Goal: Information Seeking & Learning: Learn about a topic

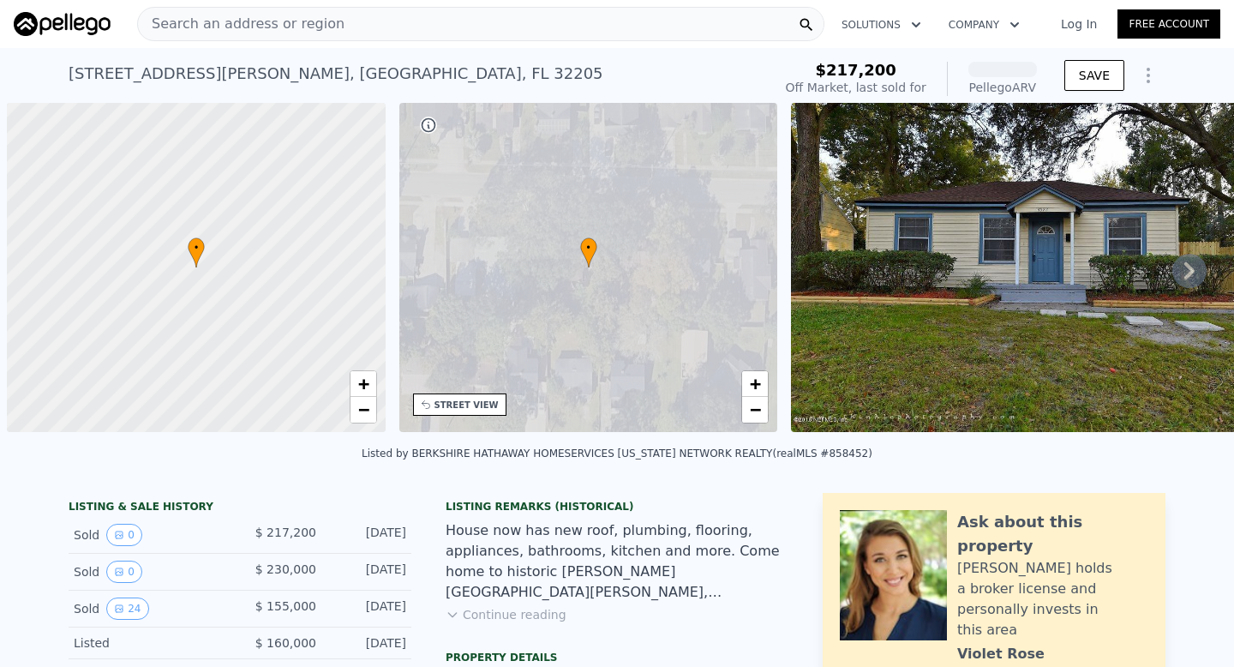
scroll to position [0, 7]
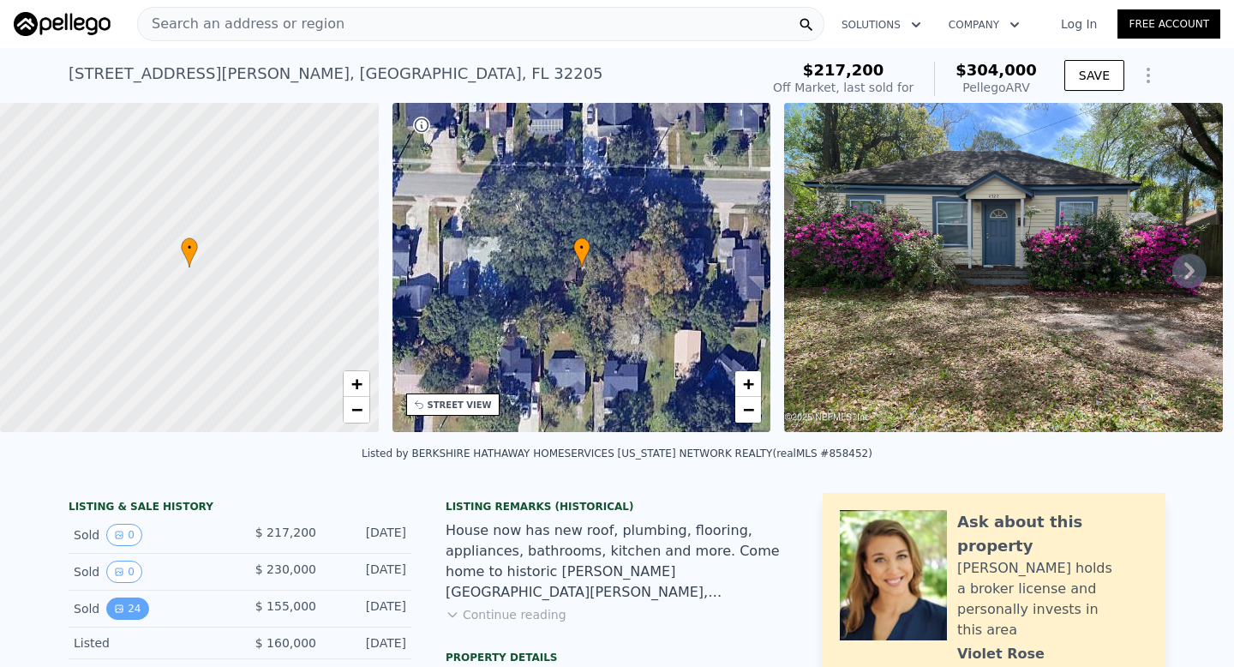
click at [135, 619] on button "24" at bounding box center [127, 609] width 42 height 22
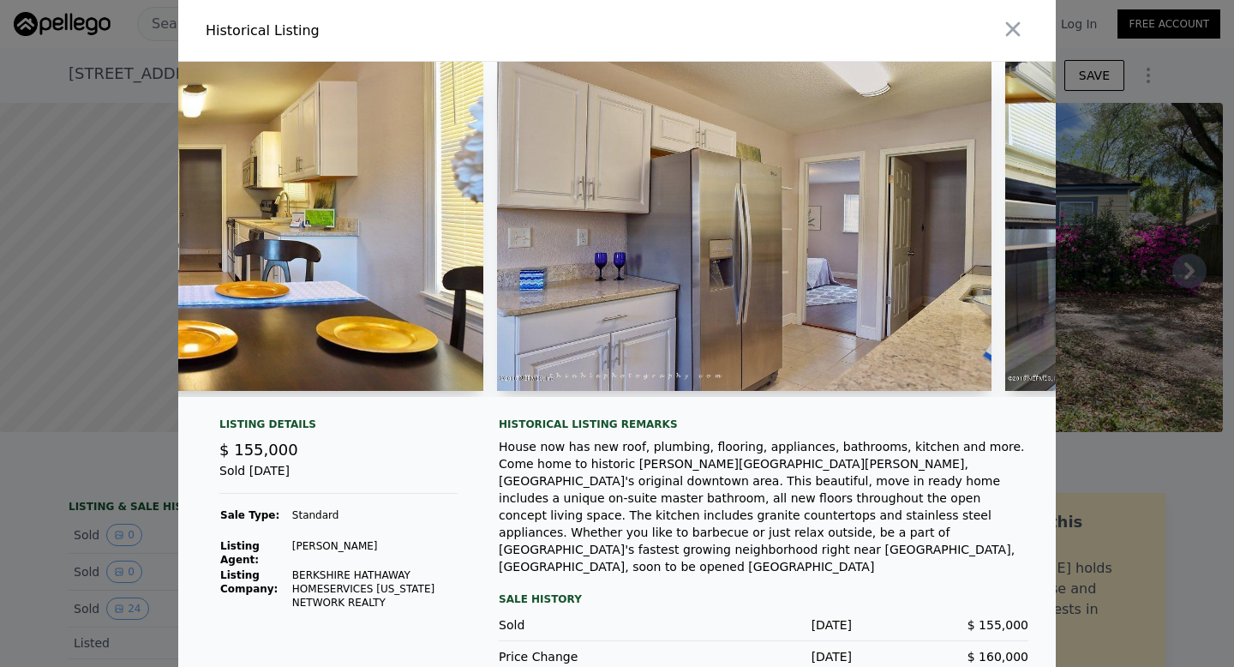
scroll to position [0, 1907]
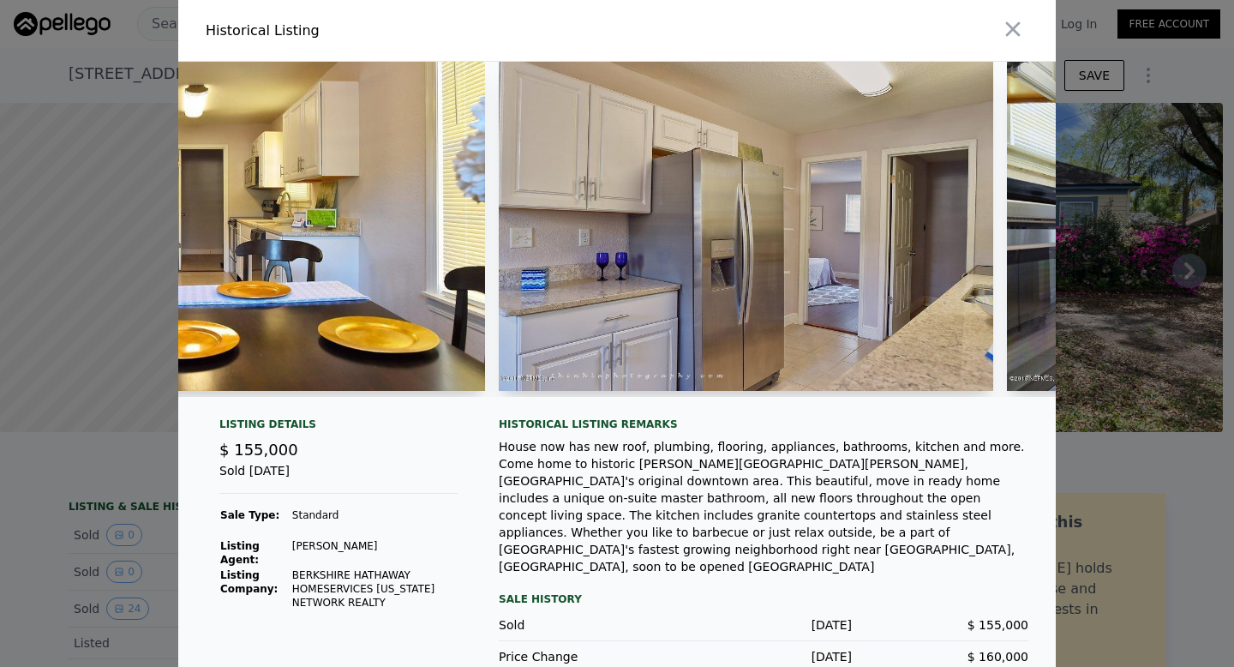
click at [851, 196] on img at bounding box center [746, 226] width 495 height 329
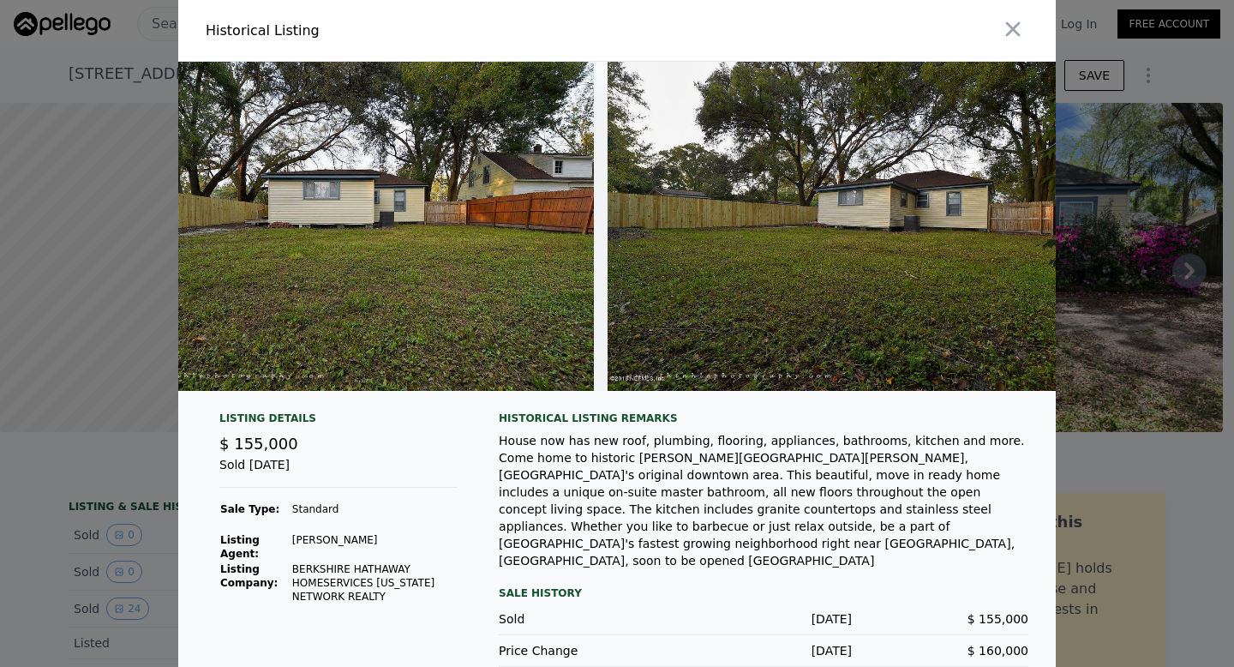
scroll to position [0, 10694]
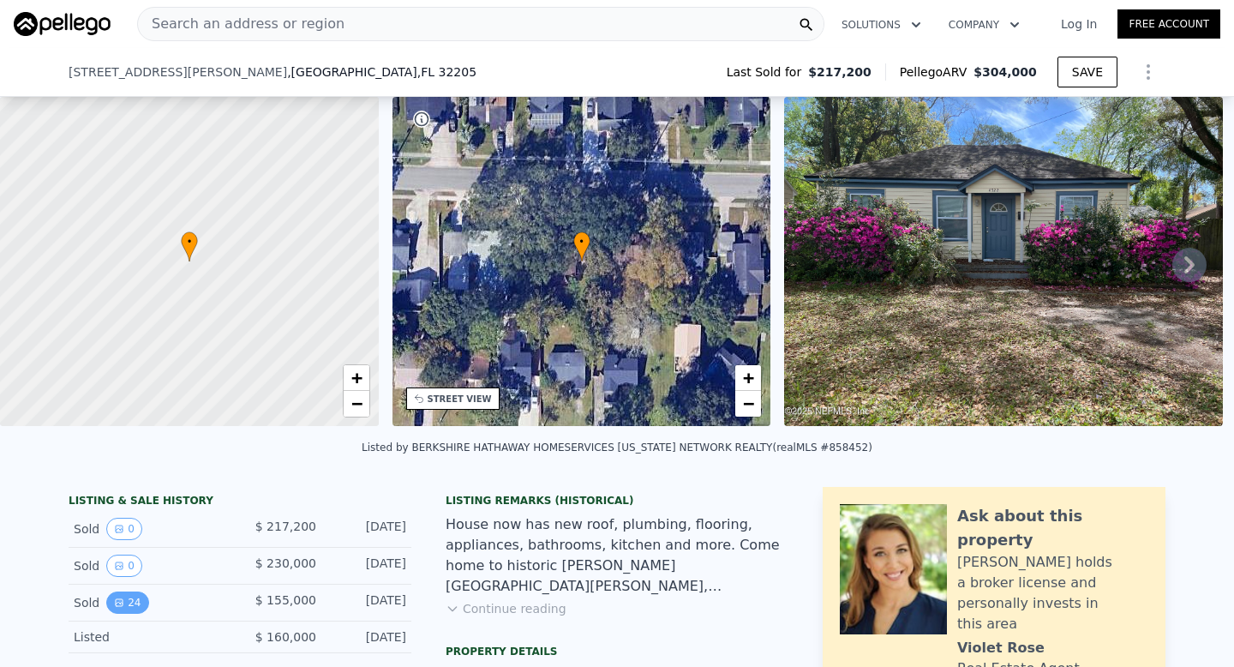
scroll to position [231, 0]
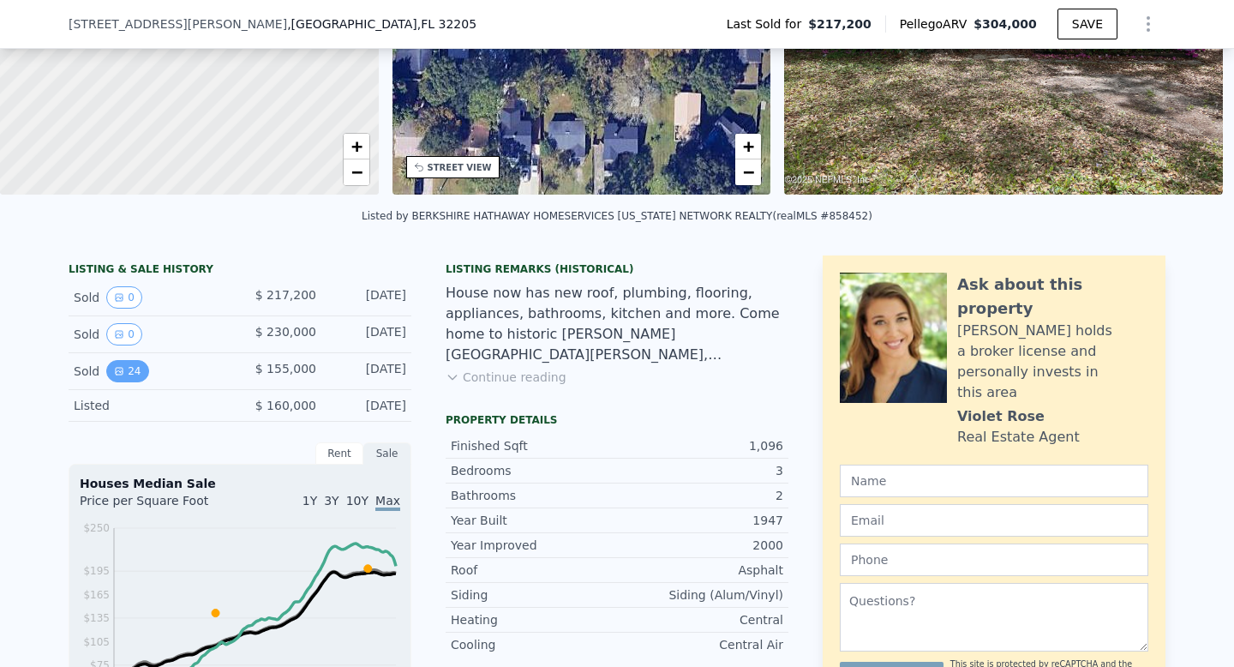
click at [114, 376] on icon "View historical data" at bounding box center [119, 371] width 10 height 10
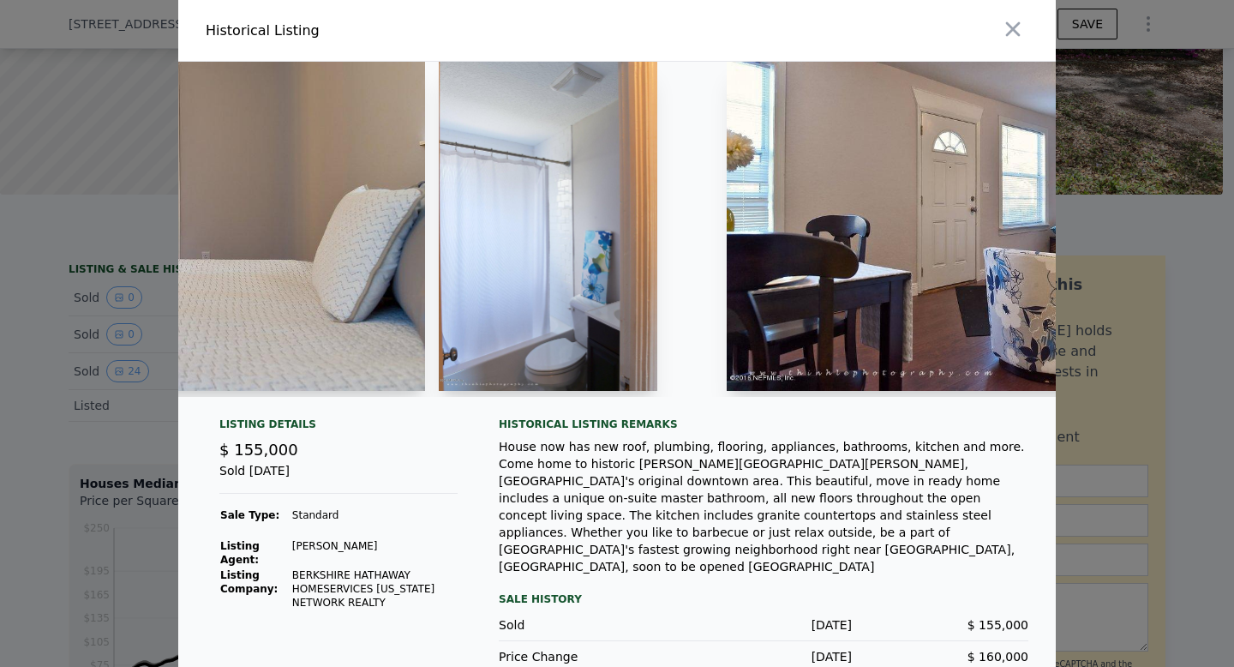
scroll to position [0, 5915]
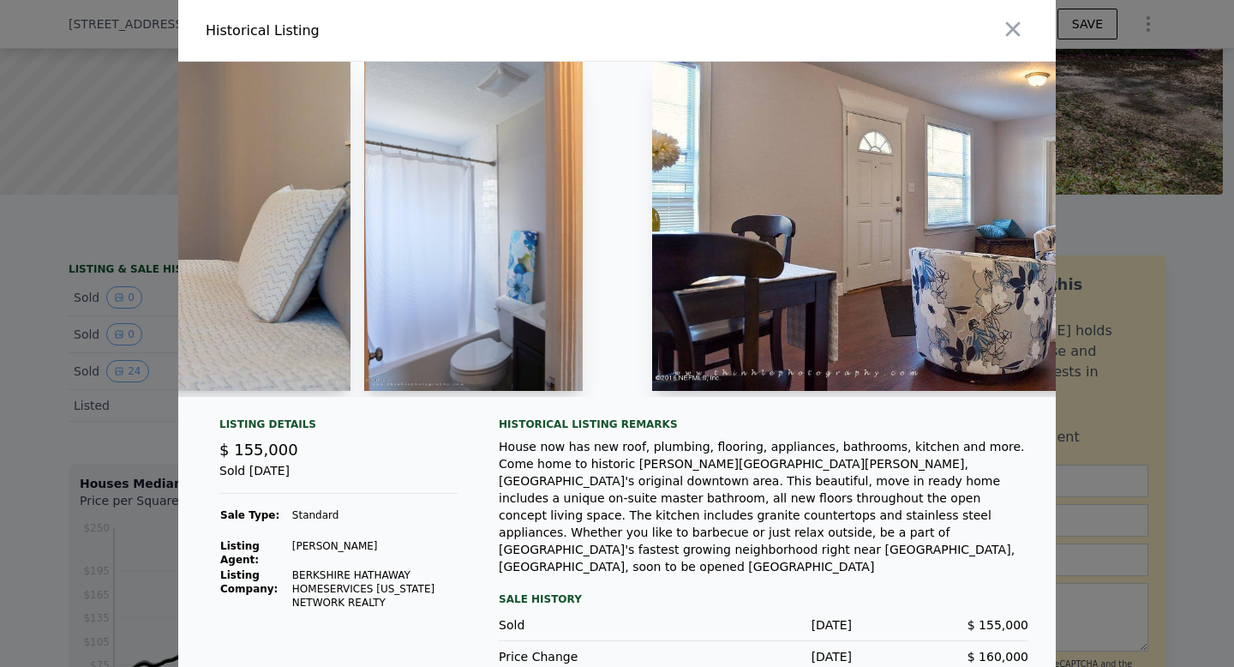
click at [565, 334] on img at bounding box center [473, 226] width 219 height 329
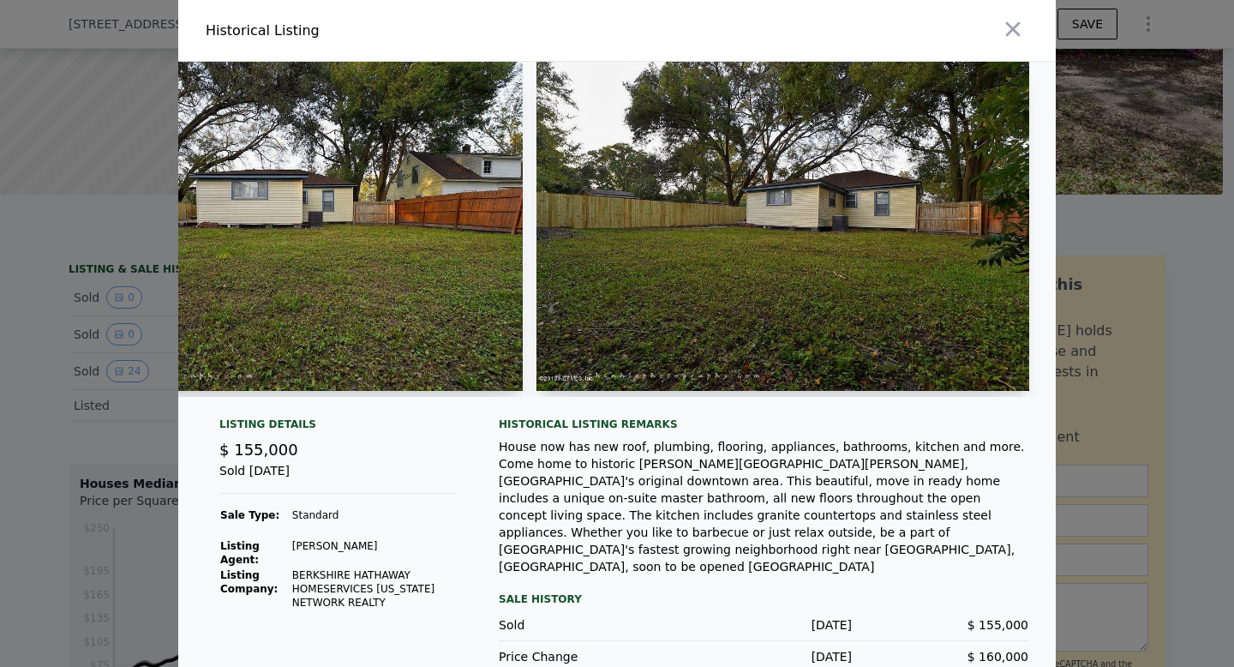
scroll to position [0, 10475]
click at [1008, 29] on icon "button" at bounding box center [1013, 29] width 15 height 15
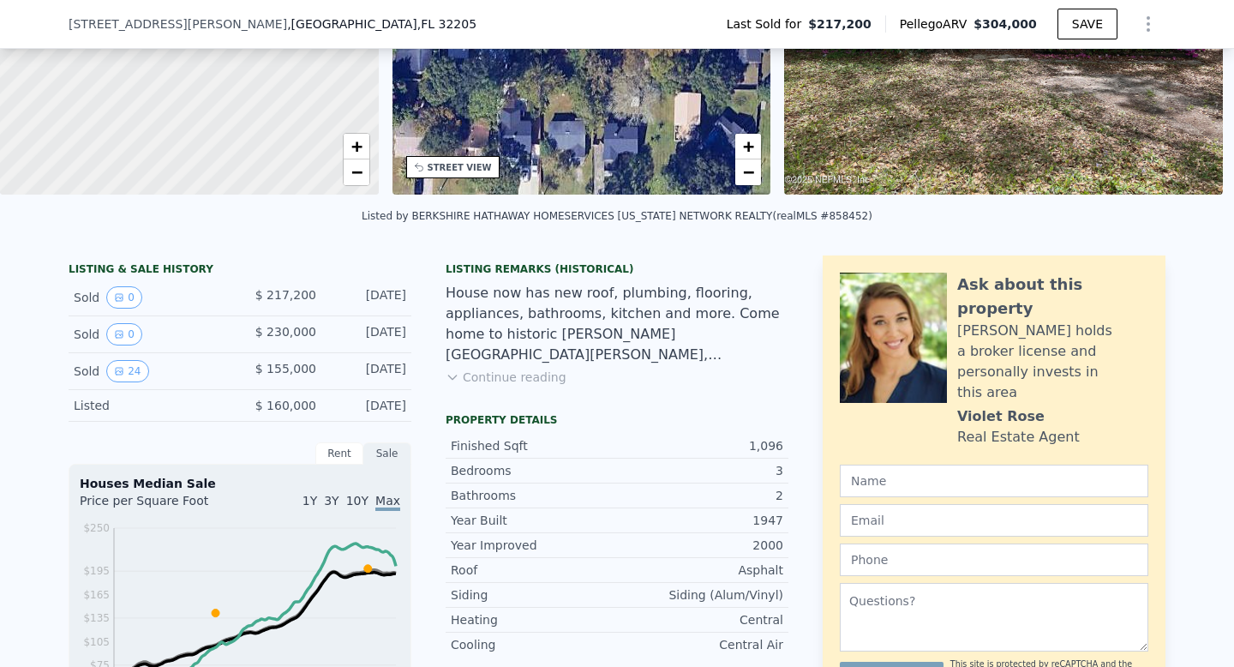
click at [446, 384] on icon at bounding box center [453, 377] width 14 height 14
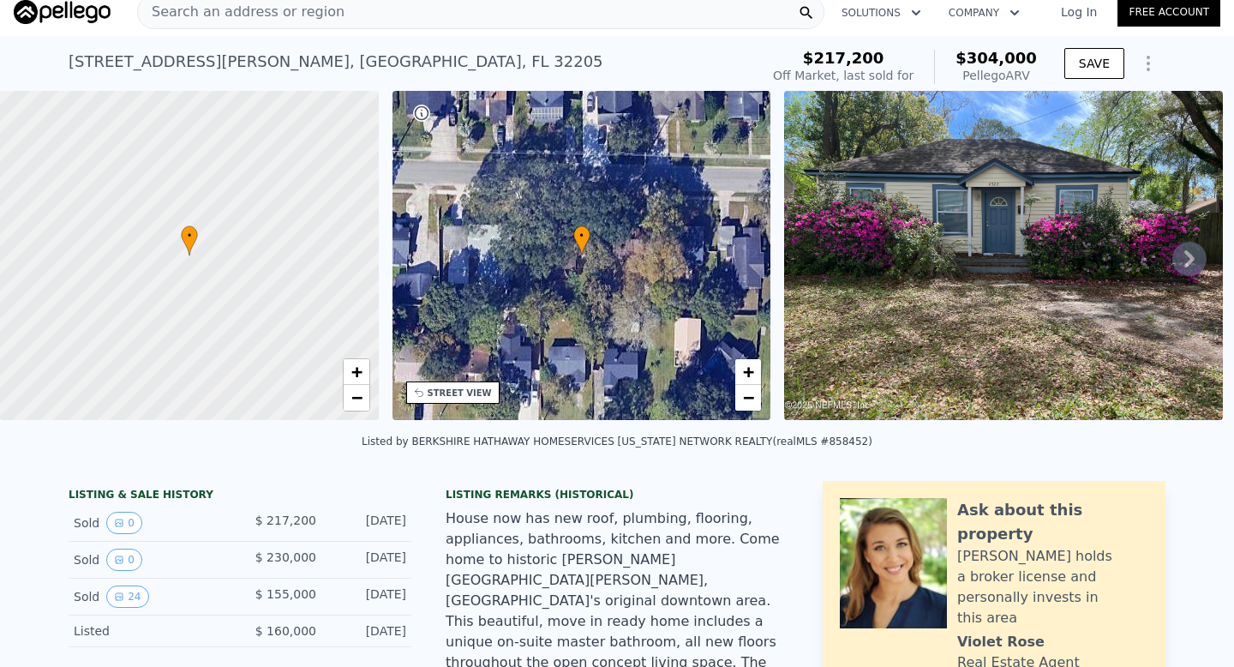
scroll to position [0, 0]
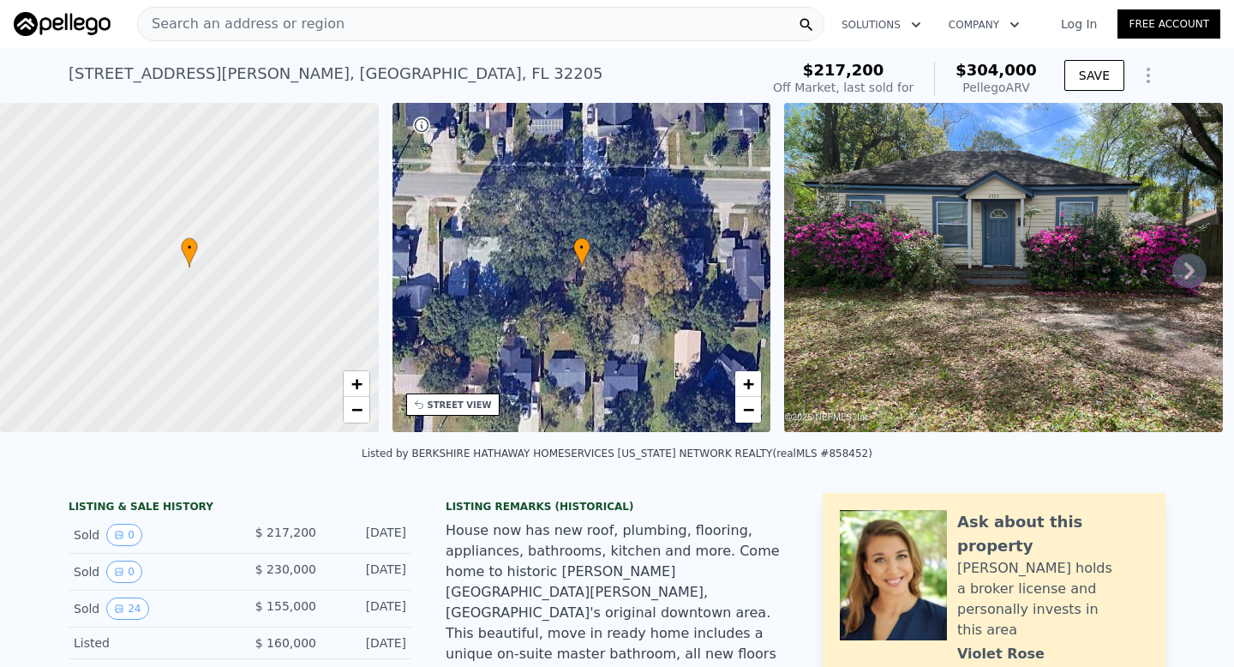
click at [471, 412] on div "STREET VIEW" at bounding box center [452, 404] width 93 height 22
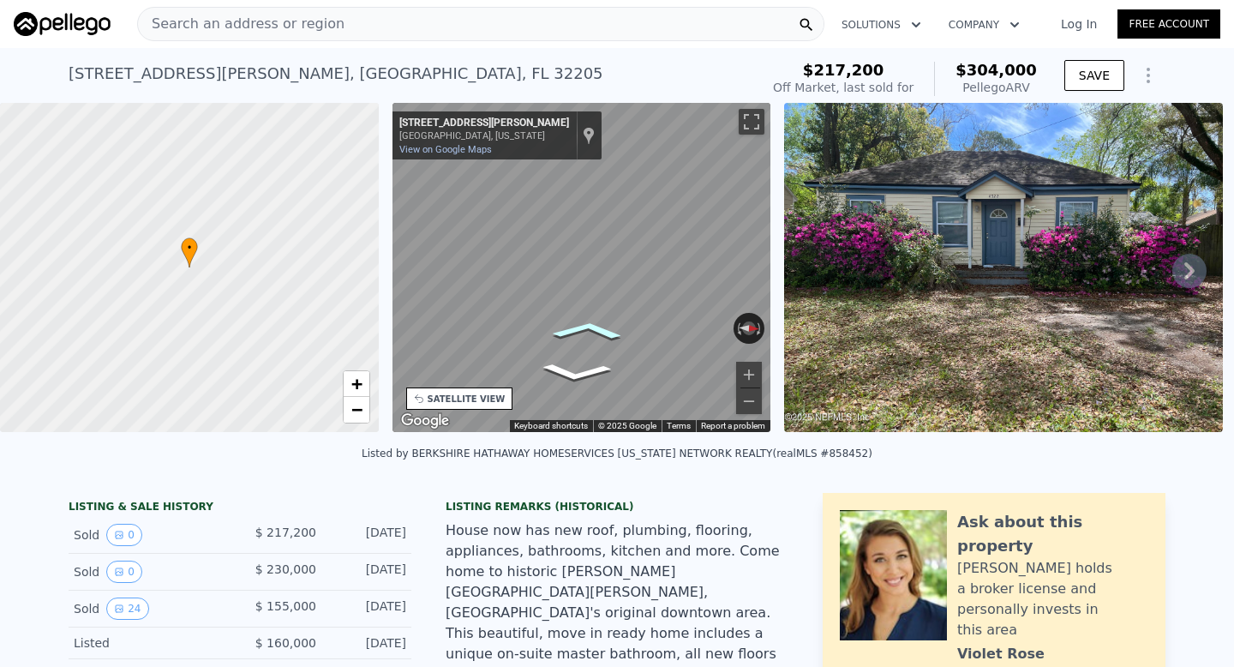
click at [598, 333] on icon "Go West, Kingsbury St" at bounding box center [588, 330] width 110 height 28
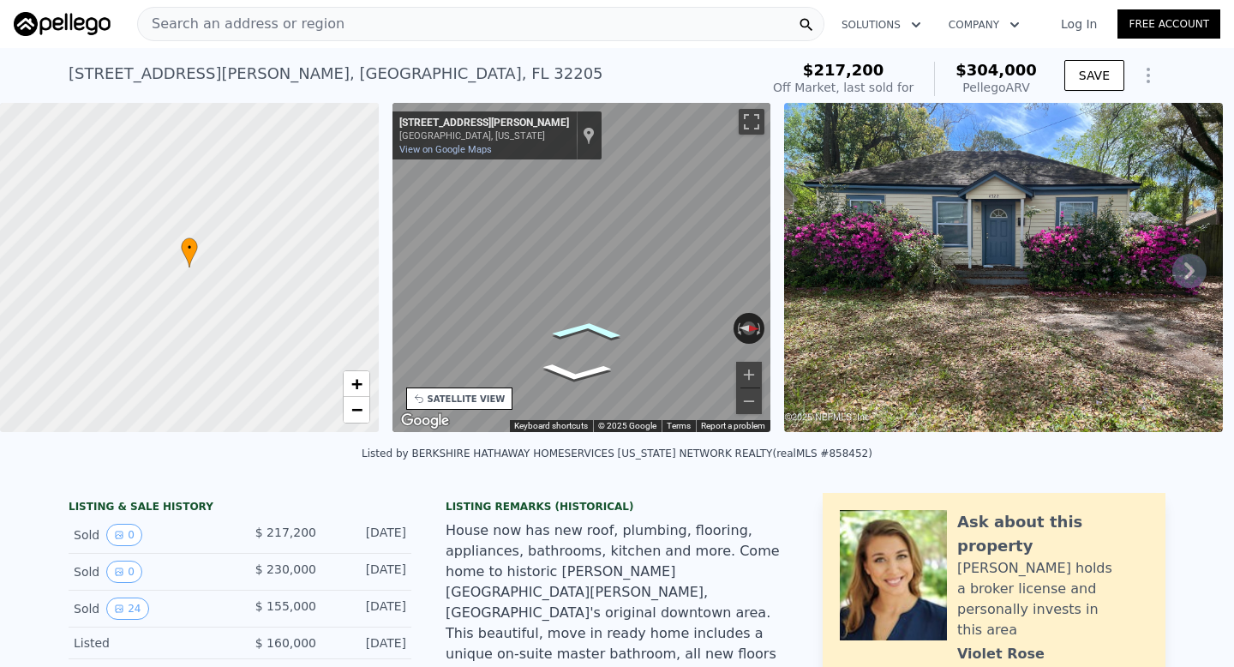
click at [598, 333] on icon "Go West, Kingsbury St" at bounding box center [586, 330] width 109 height 28
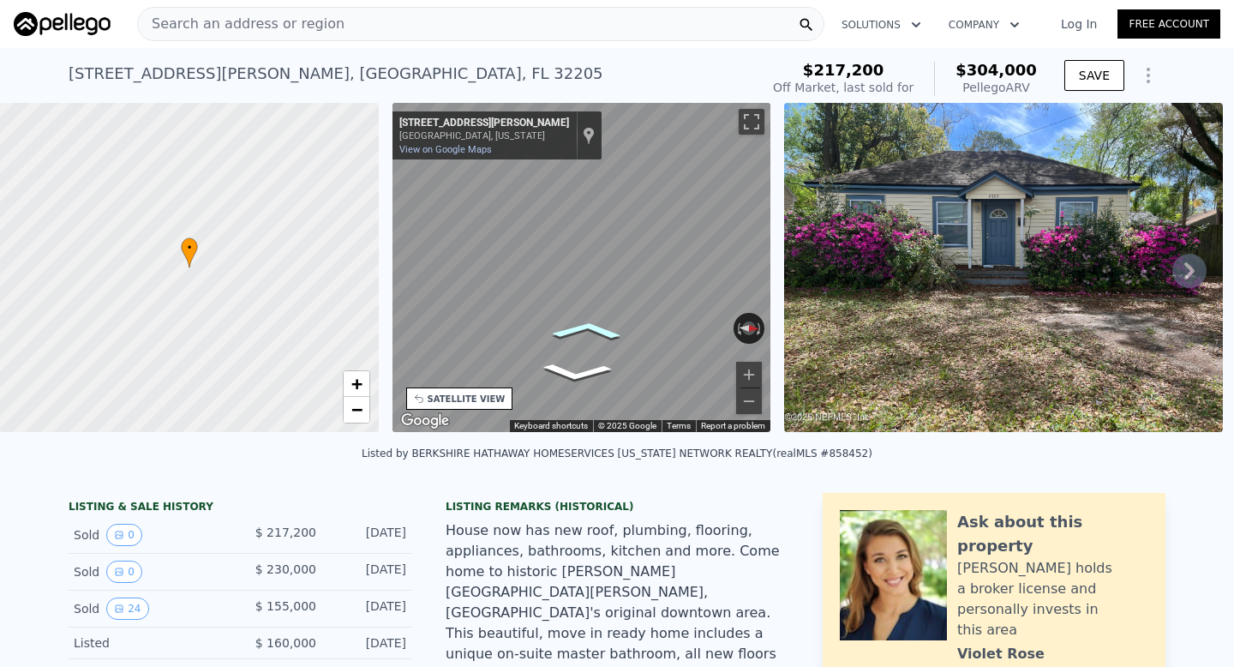
click at [598, 333] on icon "Go West, Kingsbury St" at bounding box center [586, 330] width 109 height 28
click at [598, 335] on icon "Go West, Kingsbury St" at bounding box center [586, 330] width 109 height 28
click at [904, 353] on div "• + − • + − STREET VIEW ← Move left → Move right ↑ Move up ↓ Move down + Zoom i…" at bounding box center [617, 270] width 1234 height 335
